Goal: Information Seeking & Learning: Learn about a topic

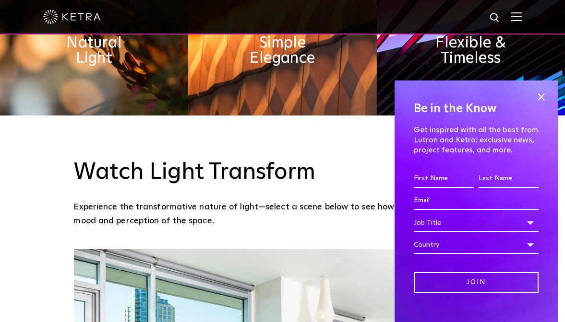
scroll to position [528, 0]
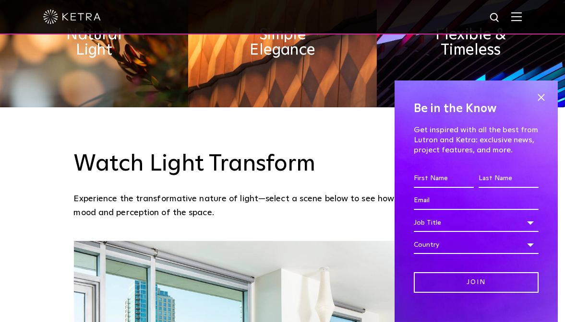
click at [538, 89] on div "Be in the Know Get inspired with all the best from Lutron and Ketra: exclusive …" at bounding box center [475, 202] width 163 height 242
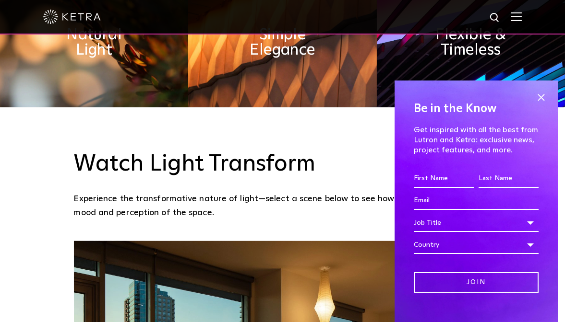
click at [534, 96] on span at bounding box center [541, 97] width 14 height 14
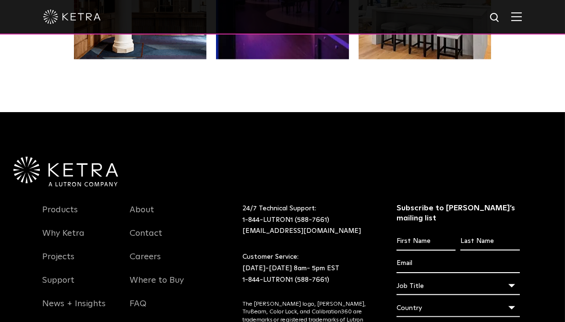
scroll to position [1775, 0]
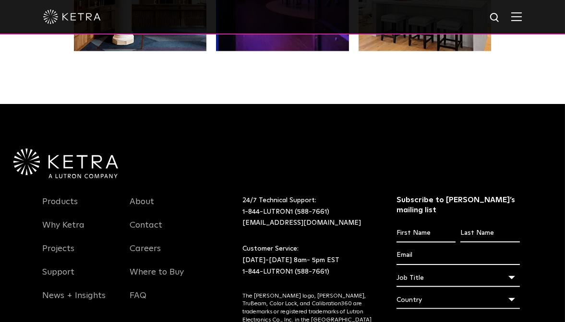
click at [72, 197] on link "Products" at bounding box center [61, 208] width 36 height 22
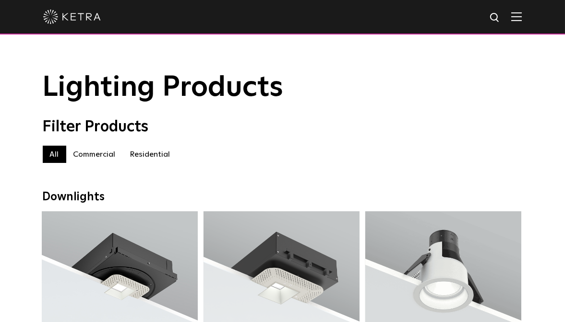
click at [501, 17] on img at bounding box center [495, 18] width 12 height 12
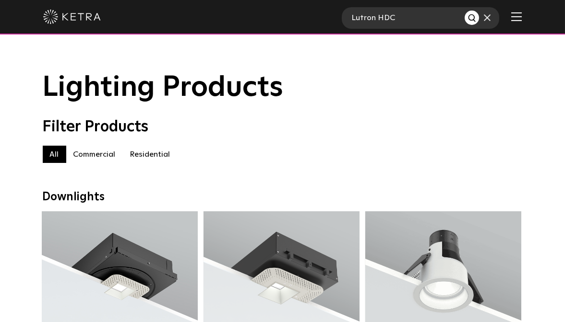
type input "Lutron HDC"
click at [465, 11] on button "Search" at bounding box center [472, 18] width 14 height 14
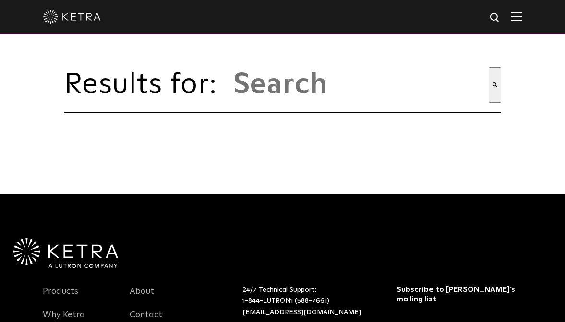
type input "lutron hdc"
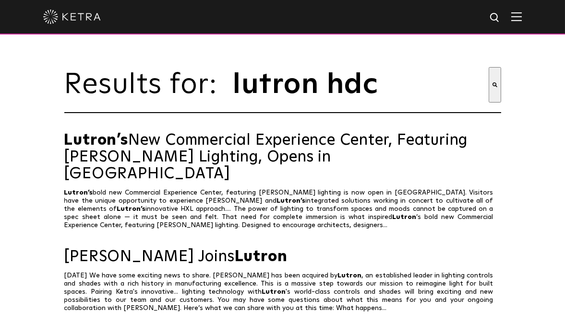
click at [522, 17] on img at bounding box center [516, 16] width 11 height 9
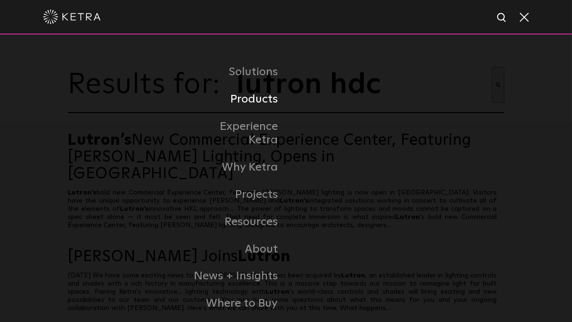
click at [260, 95] on link "Products" at bounding box center [237, 99] width 98 height 27
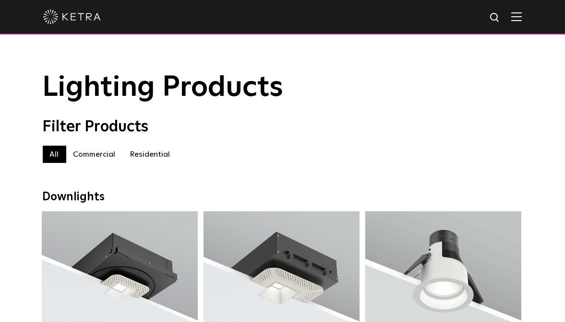
click at [163, 159] on label "Residential" at bounding box center [150, 154] width 55 height 17
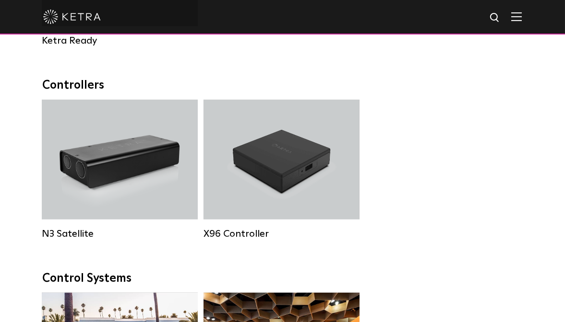
scroll to position [1104, 0]
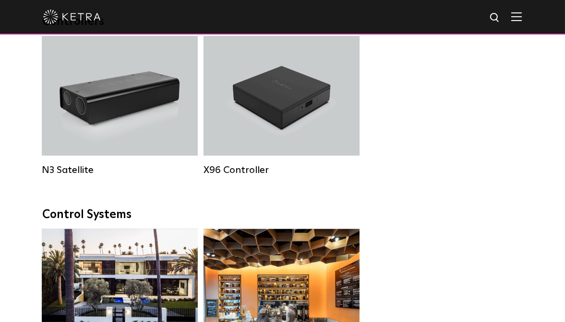
click at [91, 95] on div "N3 Satellite" at bounding box center [120, 96] width 156 height 120
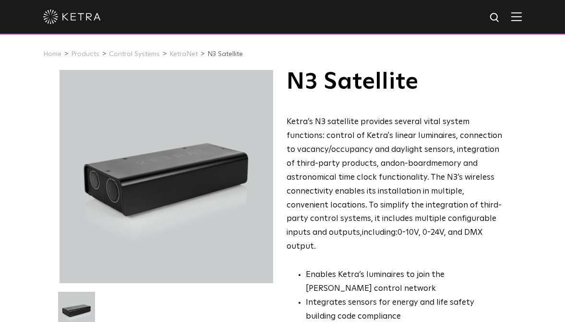
scroll to position [48, 0]
